Goal: Task Accomplishment & Management: Manage account settings

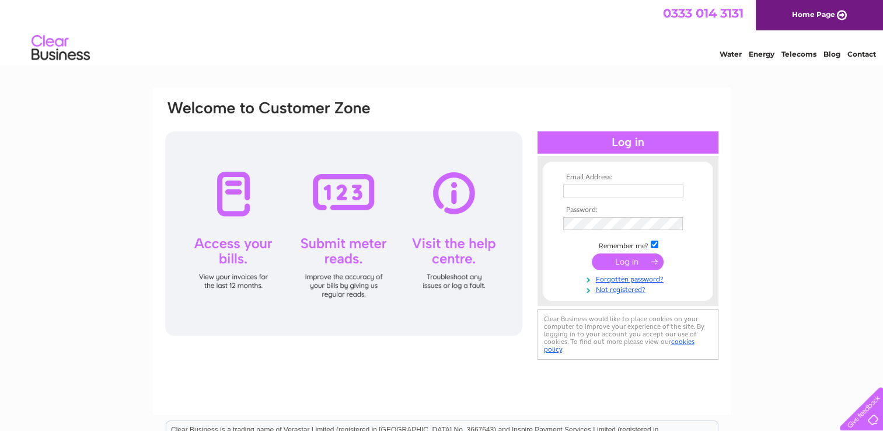
type input "[EMAIL_ADDRESS][DOMAIN_NAME]"
click at [623, 264] on input "submit" at bounding box center [628, 261] width 72 height 16
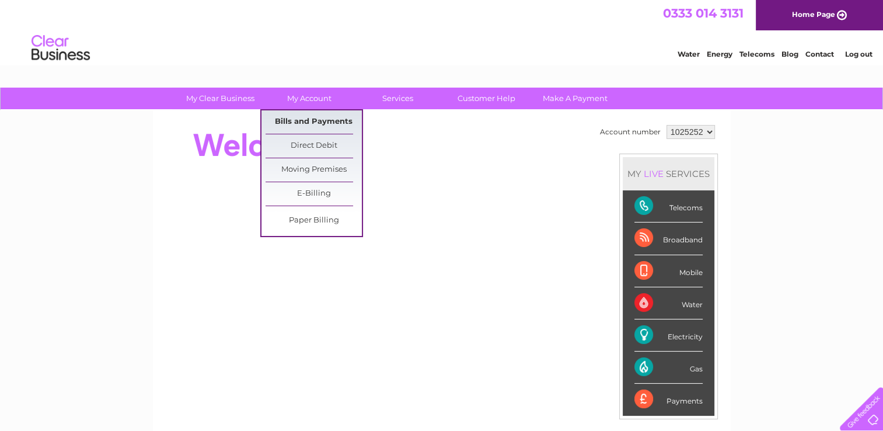
click at [320, 125] on link "Bills and Payments" at bounding box center [313, 121] width 96 height 23
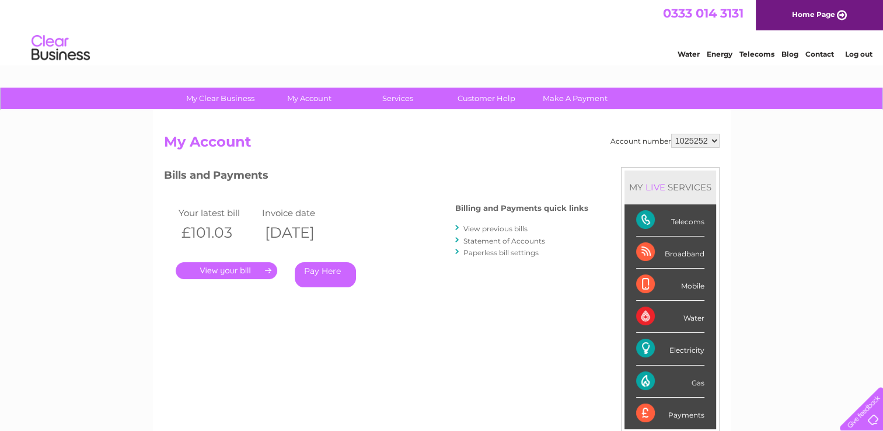
click at [257, 267] on link "." at bounding box center [227, 270] width 102 height 17
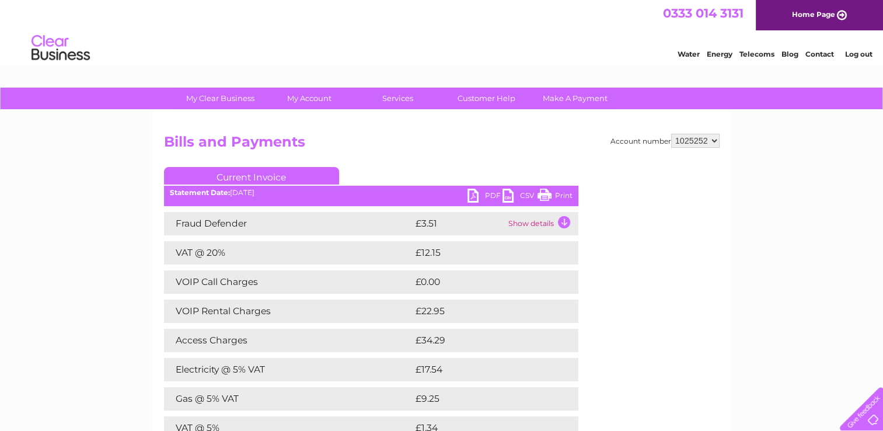
click at [489, 195] on link "PDF" at bounding box center [484, 196] width 35 height 17
